Goal: Task Accomplishment & Management: Manage account settings

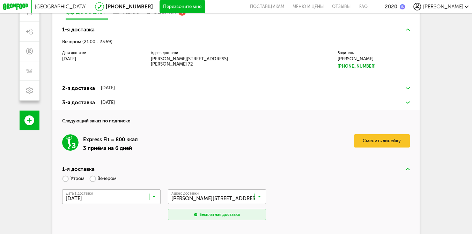
scroll to position [151, 0]
click at [409, 102] on img at bounding box center [408, 103] width 4 height 2
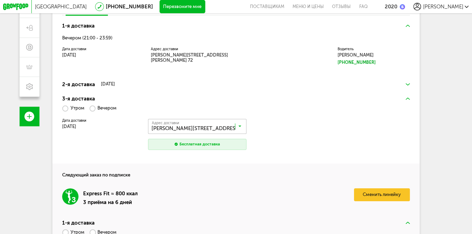
click at [65, 113] on label "Утром" at bounding box center [73, 109] width 22 height 12
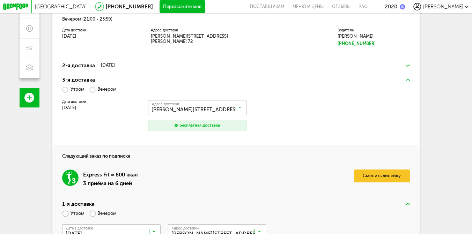
scroll to position [169, 0]
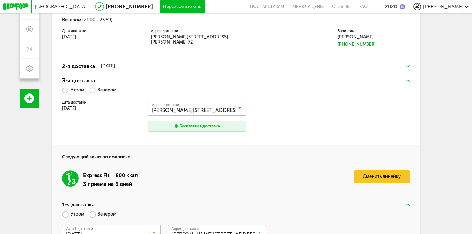
click at [72, 107] on div "Дата доставки 24 августа, воскресенье" at bounding box center [101, 106] width 79 height 10
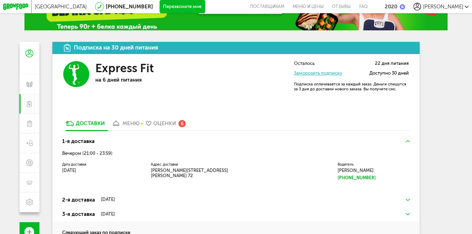
scroll to position [33, 0]
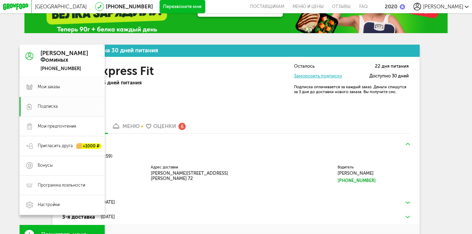
click at [50, 88] on span "Мои заказы" at bounding box center [49, 87] width 22 height 6
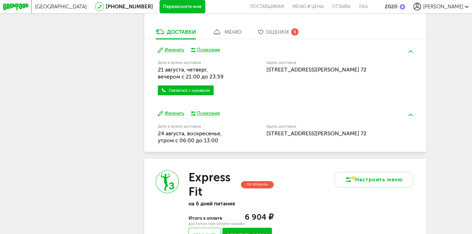
scroll to position [279, 0]
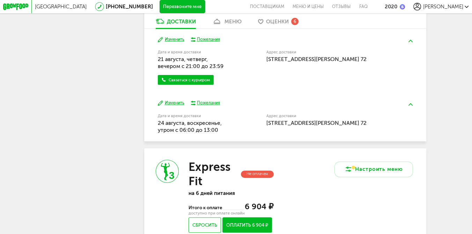
click at [172, 106] on button "Изменить" at bounding box center [171, 103] width 27 height 6
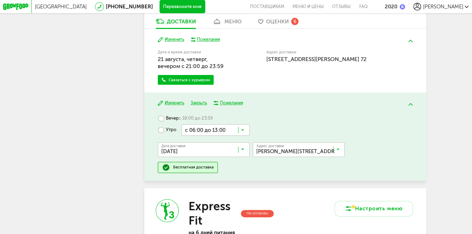
click at [245, 135] on input "Search for option" at bounding box center [215, 129] width 68 height 11
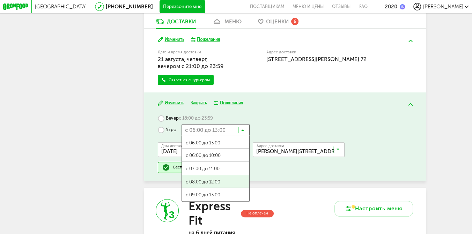
click at [221, 187] on span "с 08:00 до 12:00" at bounding box center [215, 182] width 67 height 14
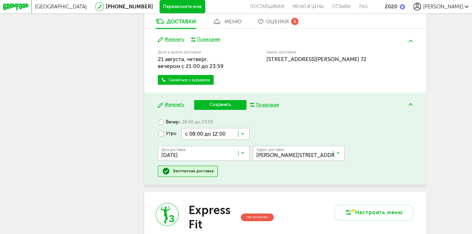
click at [228, 109] on button "Сохранить" at bounding box center [220, 105] width 52 height 10
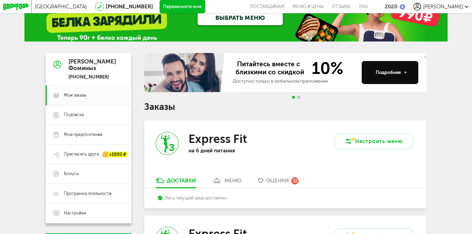
scroll to position [0, 0]
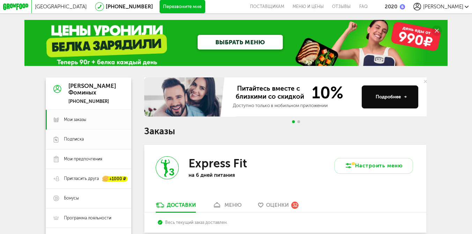
click at [75, 139] on span "Подписка" at bounding box center [74, 139] width 20 height 6
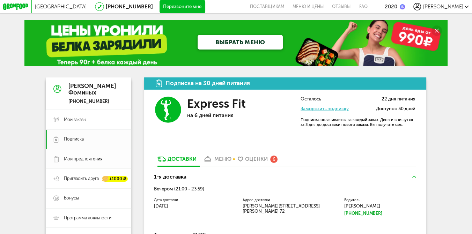
click at [73, 162] on span "Мои предпочтения" at bounding box center [83, 159] width 38 height 6
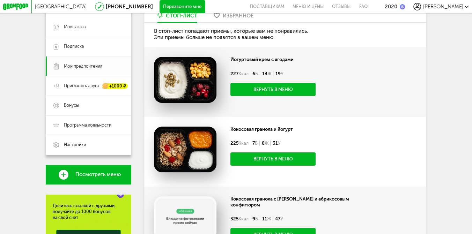
scroll to position [11, 0]
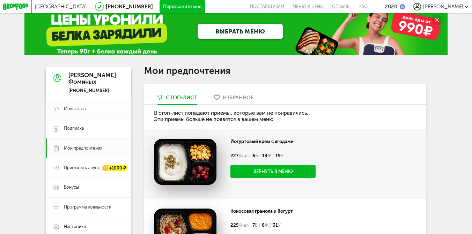
click at [69, 111] on span "Мои заказы" at bounding box center [75, 109] width 22 height 6
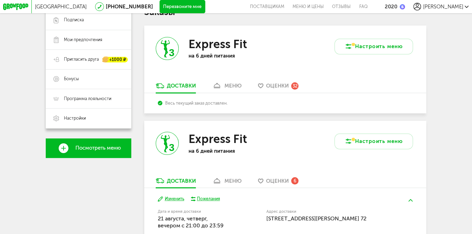
scroll to position [122, 0]
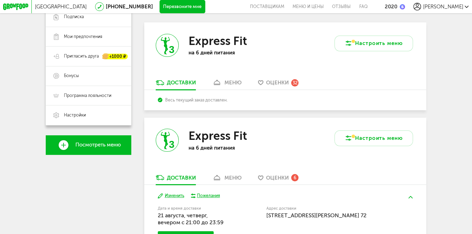
click at [231, 84] on div "меню" at bounding box center [232, 83] width 17 height 6
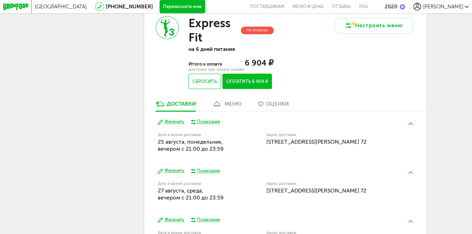
scroll to position [1067, 0]
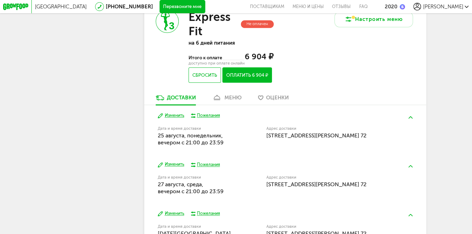
click at [231, 101] on div "меню" at bounding box center [232, 98] width 17 height 6
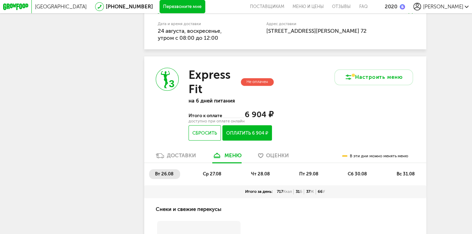
scroll to position [1017, 0]
